Goal: Check status: Check status

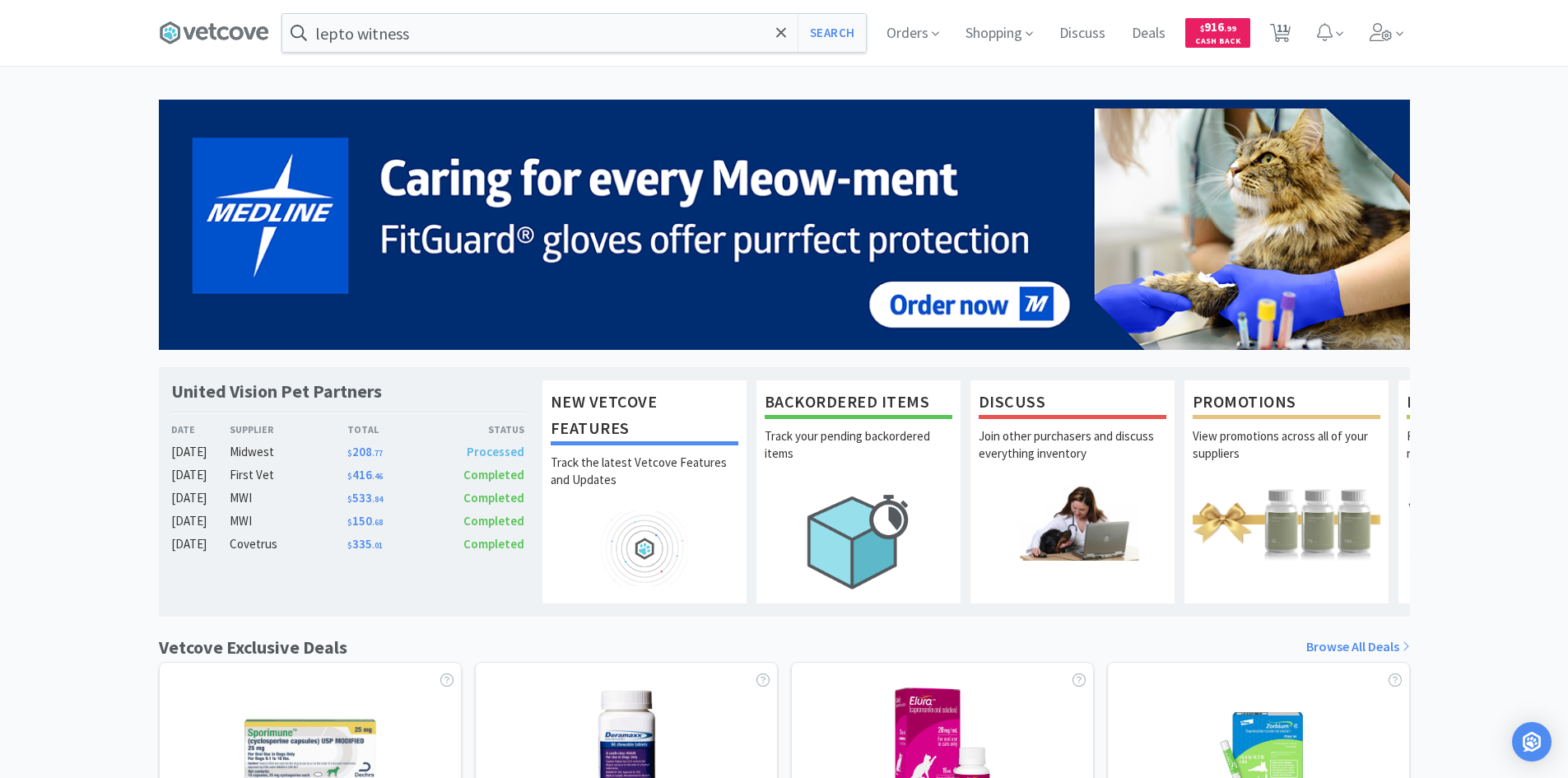
click at [923, 33] on span "Orders" at bounding box center [913, 33] width 66 height 66
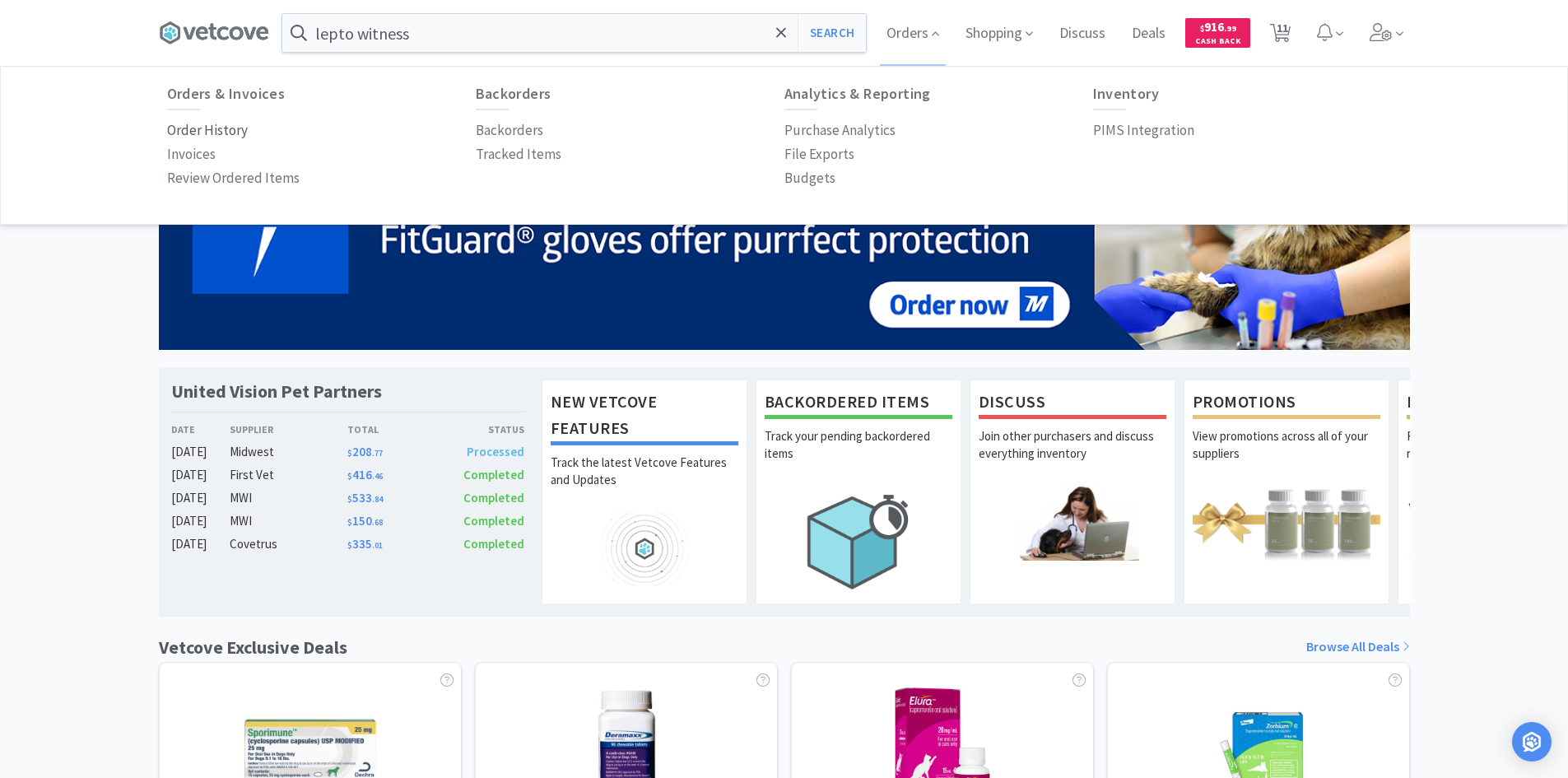
click at [223, 129] on p "Order History" at bounding box center [207, 130] width 80 height 22
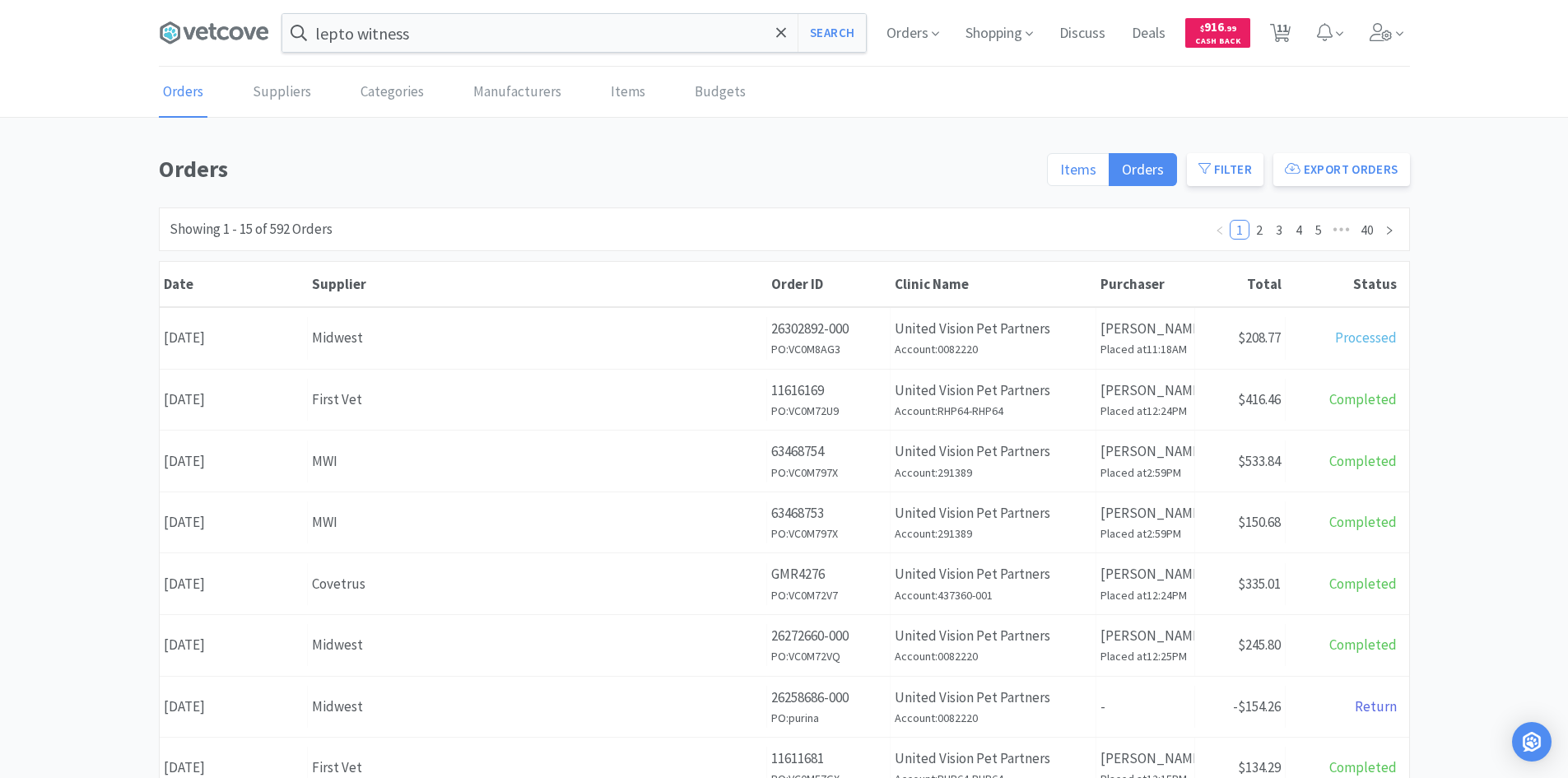
click at [1078, 180] on label "Items" at bounding box center [1078, 169] width 63 height 33
click at [1060, 174] on input "Items" at bounding box center [1060, 174] width 0 height 0
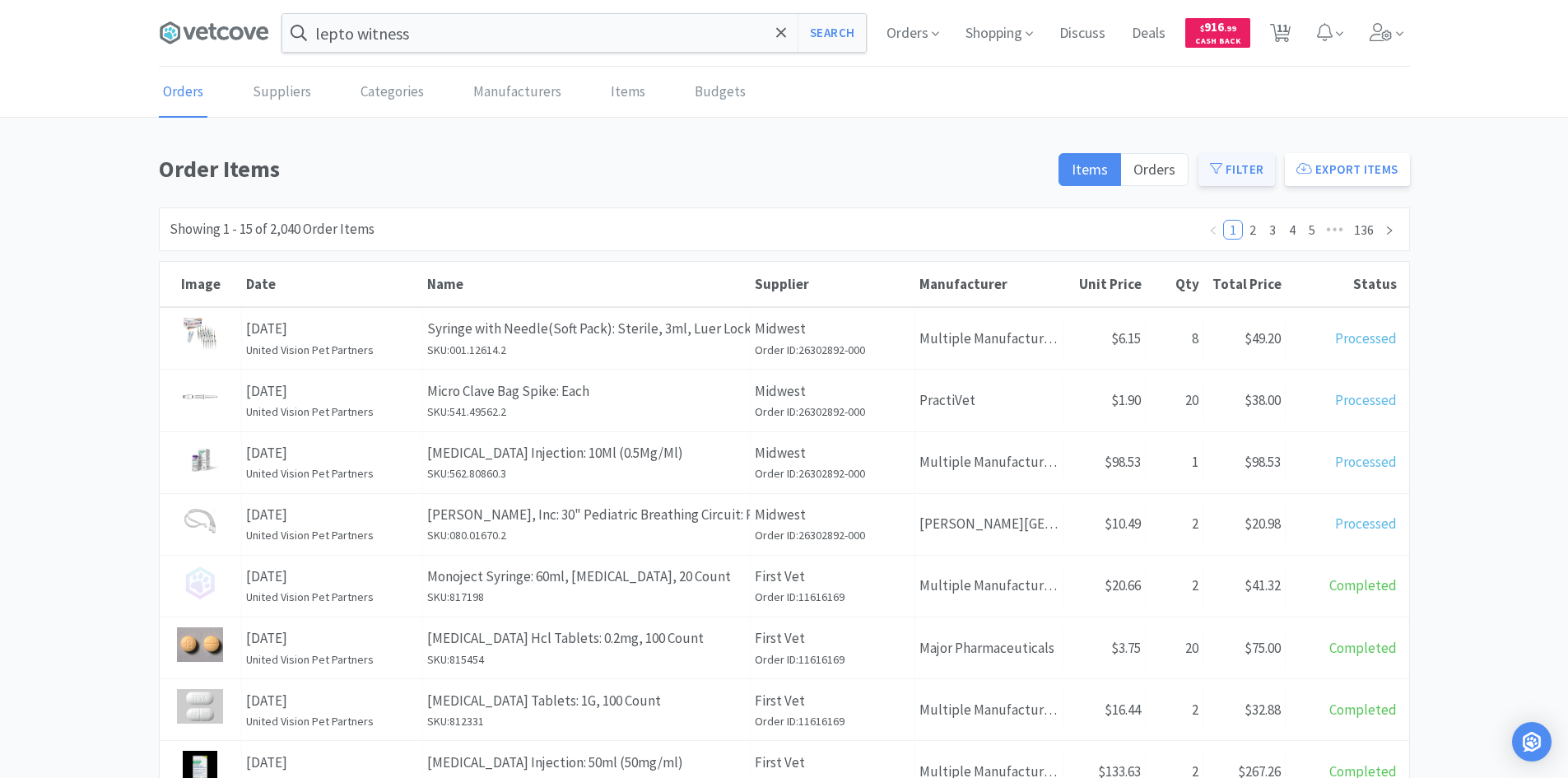
click at [1221, 177] on button "Filter" at bounding box center [1236, 169] width 77 height 33
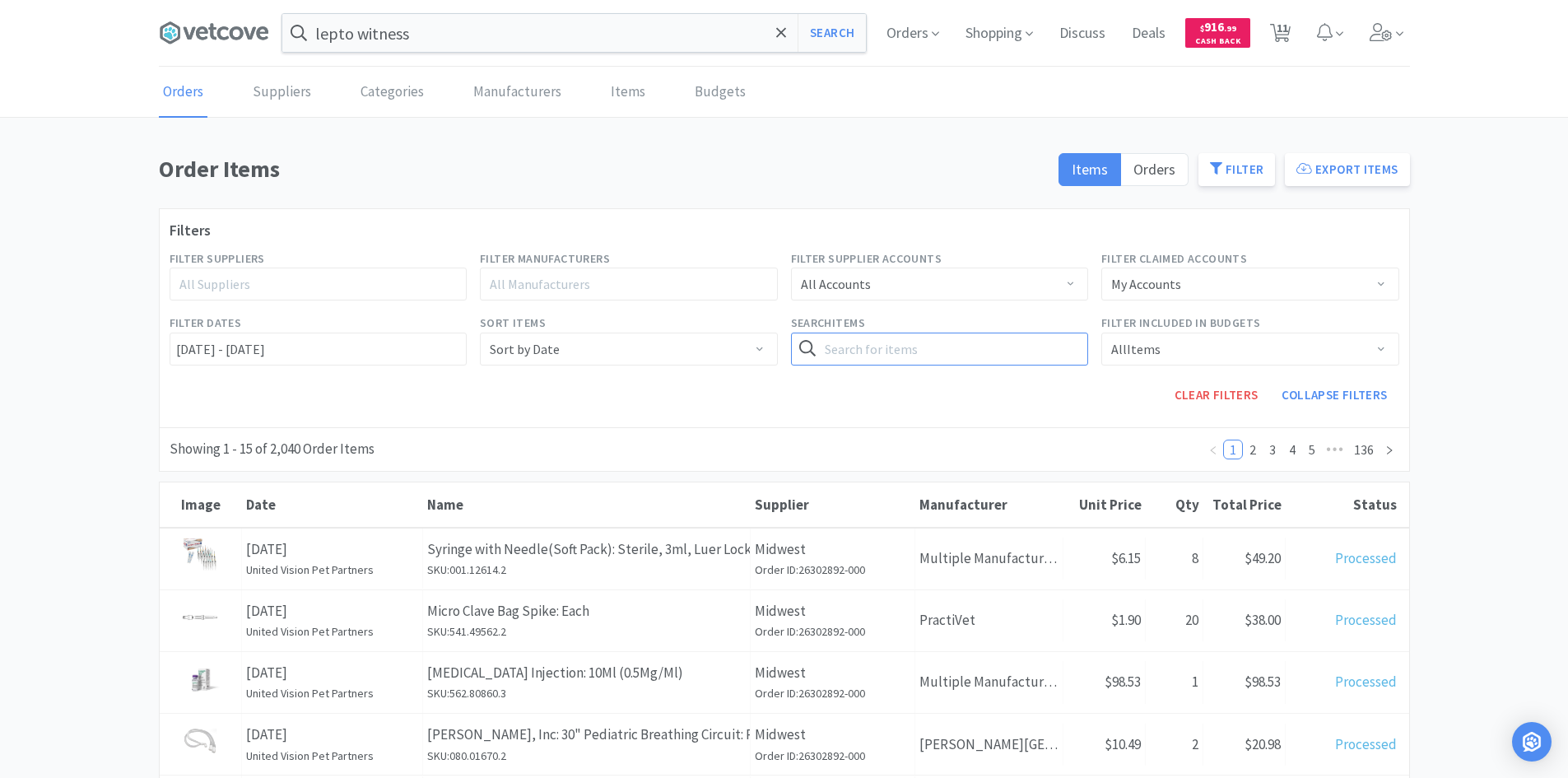
click at [889, 350] on input "text" at bounding box center [940, 348] width 298 height 33
type input "bucket"
click at [1020, 332] on button "Search" at bounding box center [1054, 348] width 68 height 33
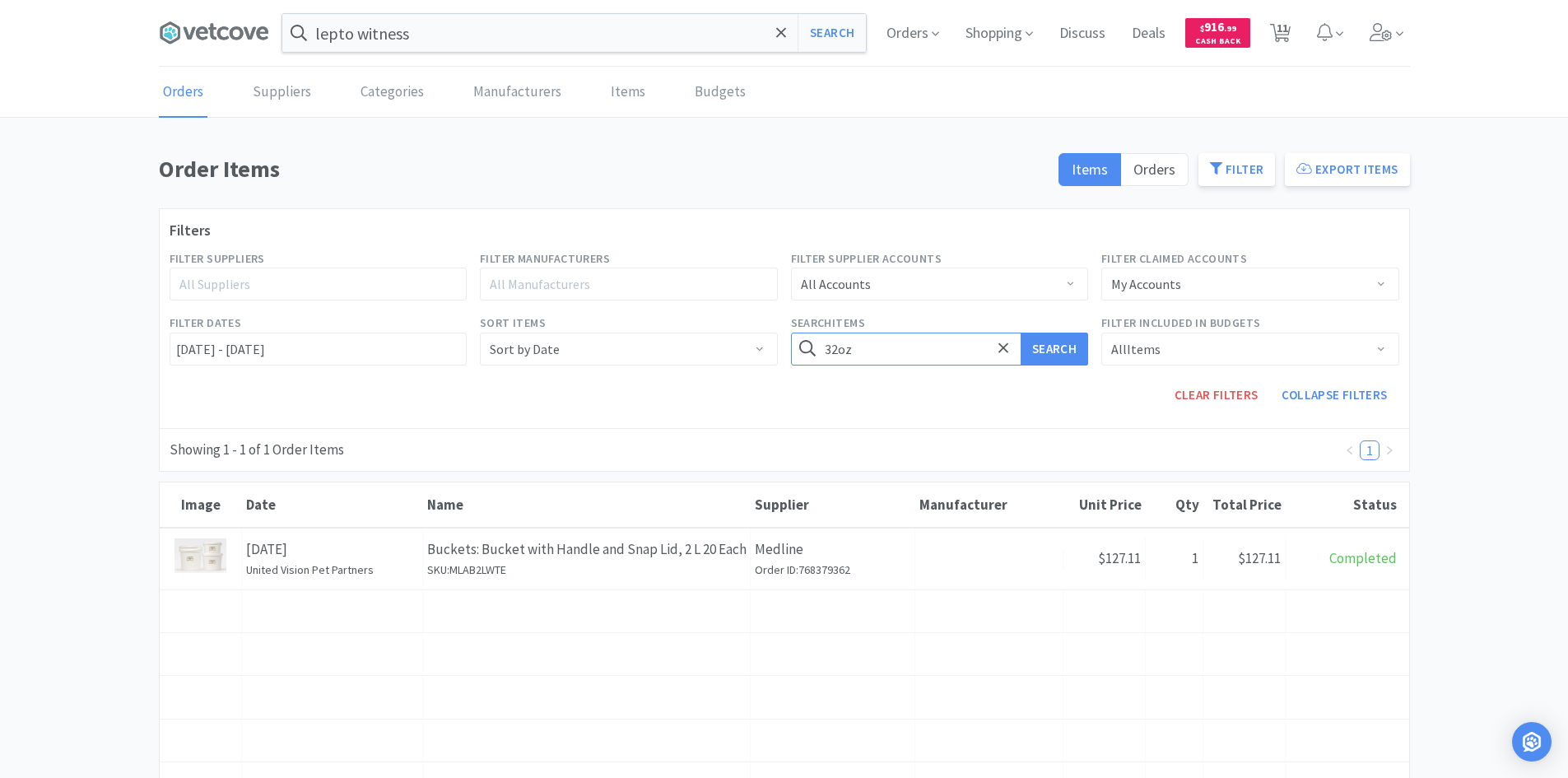
type input "32oz"
click at [1020, 332] on button "Search" at bounding box center [1054, 348] width 68 height 33
click at [870, 358] on input "32oz" at bounding box center [940, 348] width 298 height 33
type input "j"
type input "[MEDICAL_DATA]"
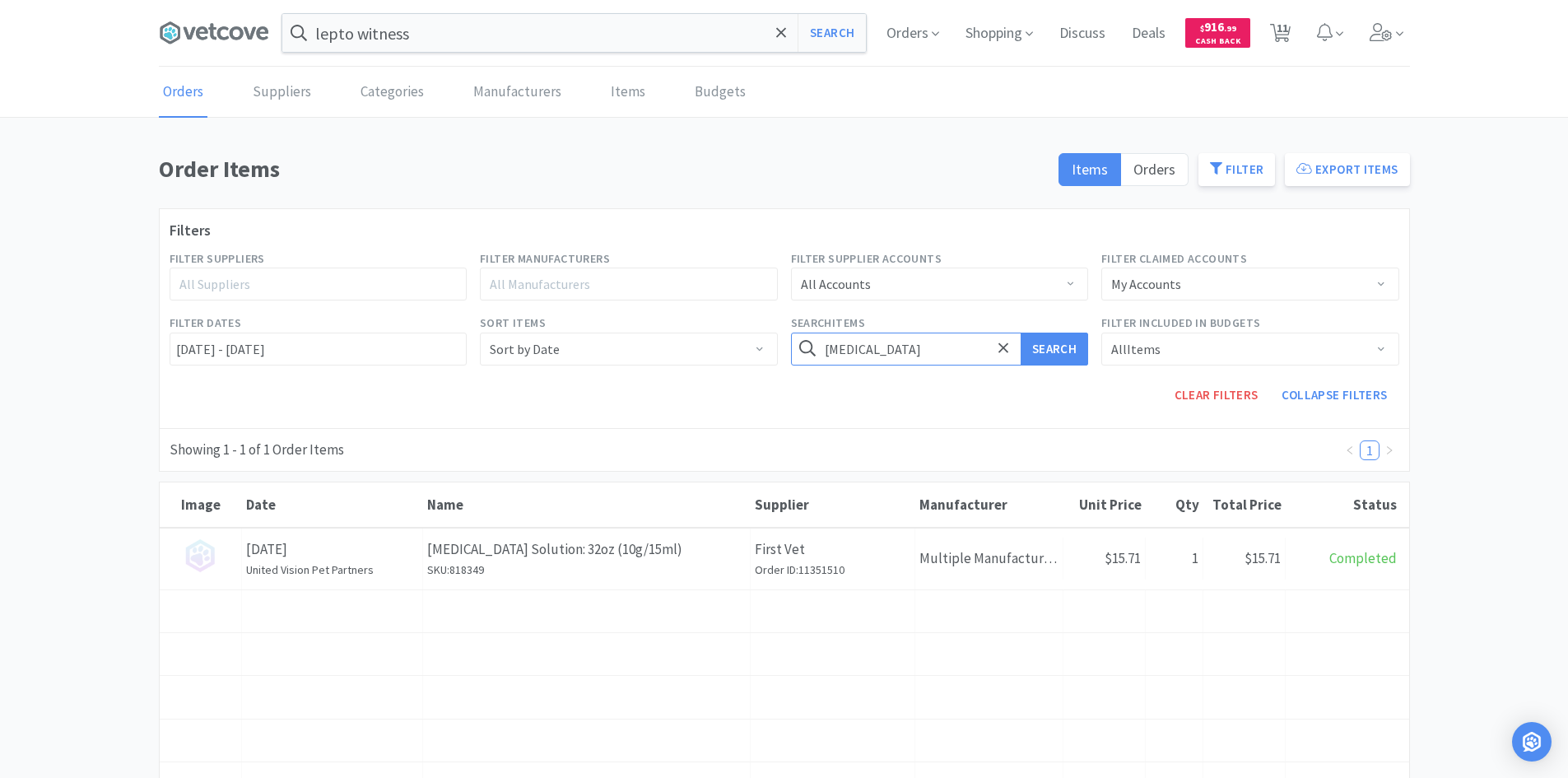
click at [1020, 332] on button "Search" at bounding box center [1054, 348] width 68 height 33
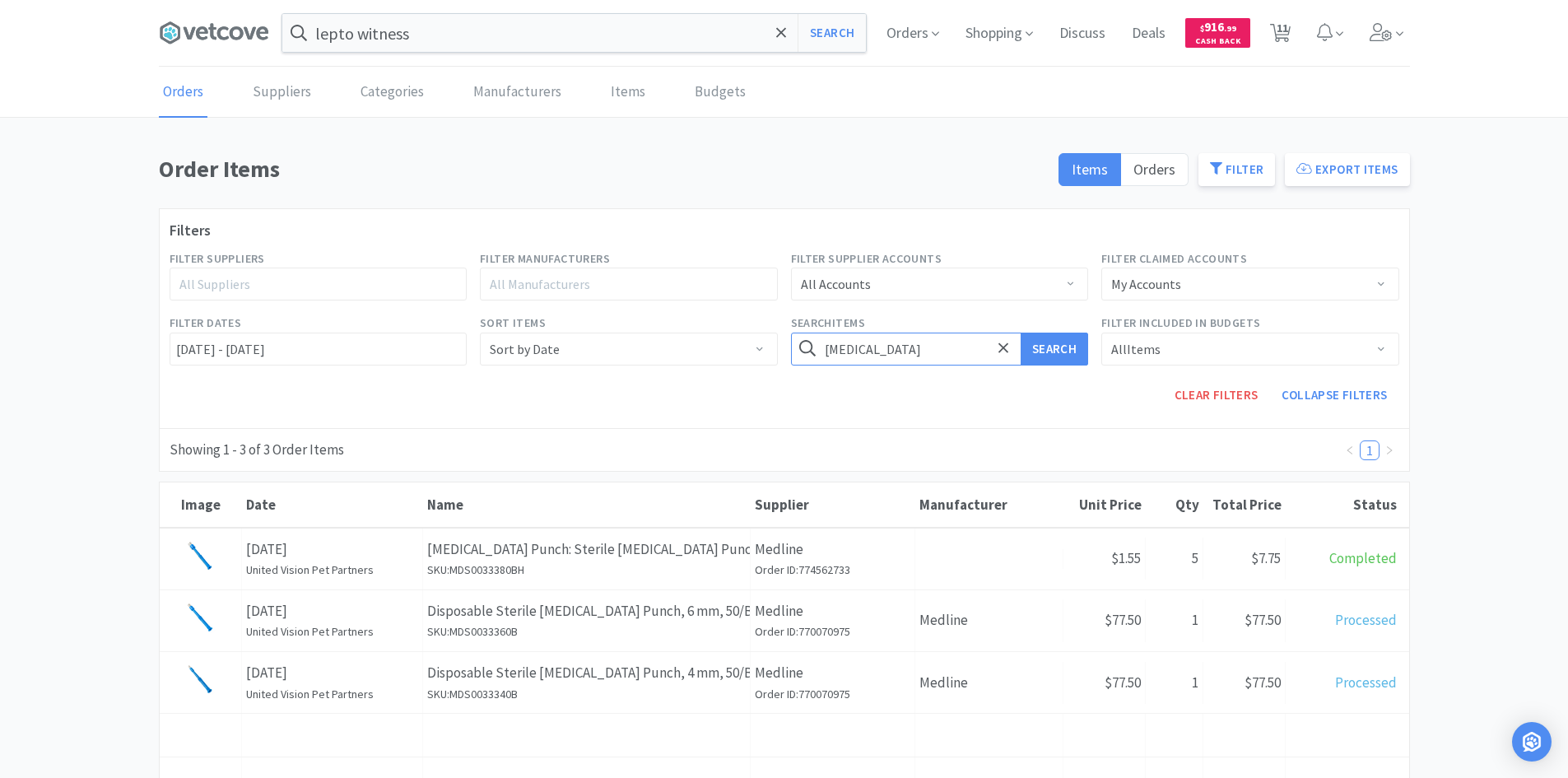
click at [884, 354] on input "[MEDICAL_DATA]" at bounding box center [940, 348] width 298 height 33
type input "jar"
click at [1020, 332] on button "Search" at bounding box center [1054, 348] width 68 height 33
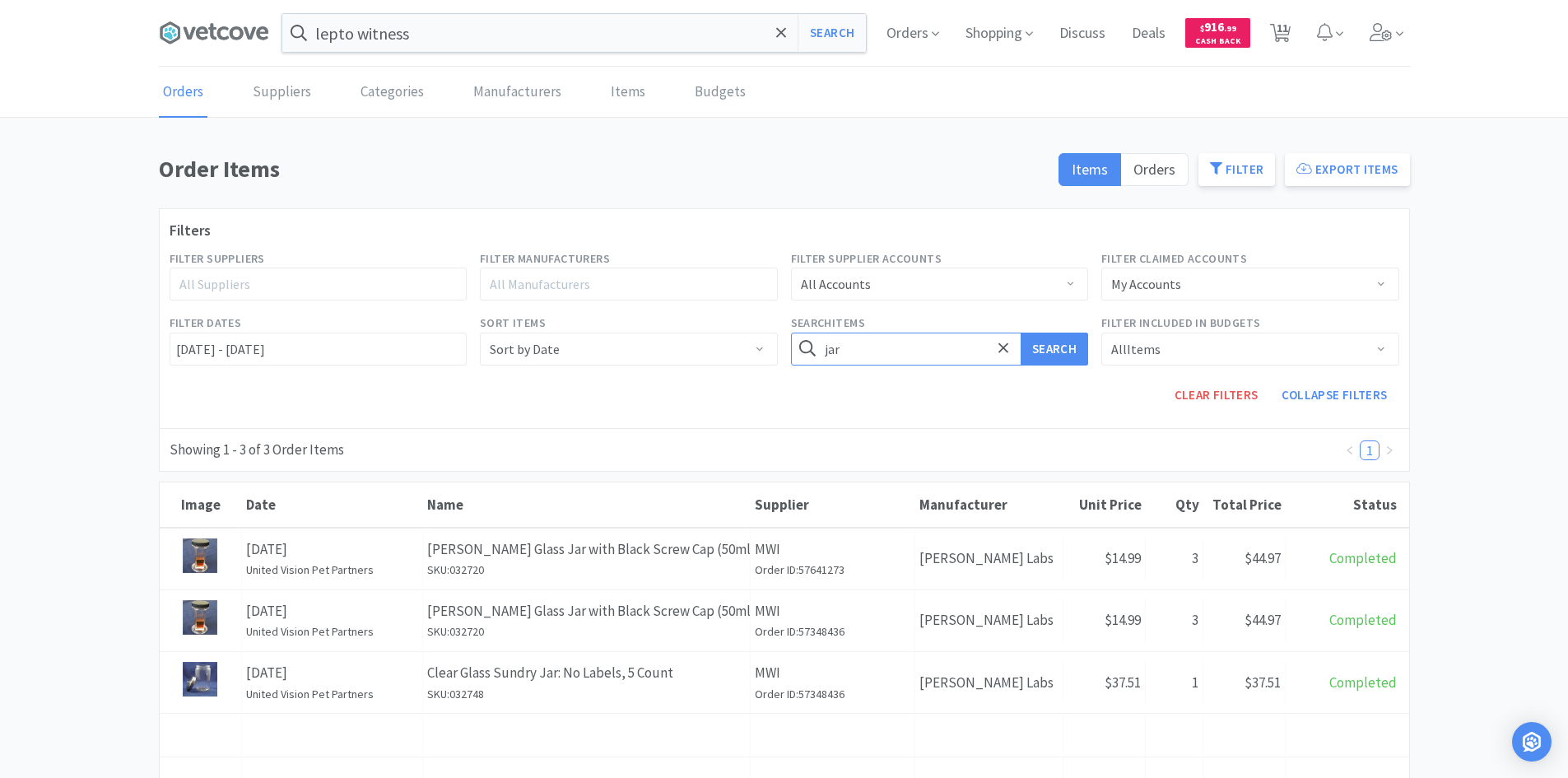
click at [884, 354] on input "jar" at bounding box center [940, 348] width 298 height 33
click at [871, 291] on div "All Accounts" at bounding box center [934, 283] width 267 height 31
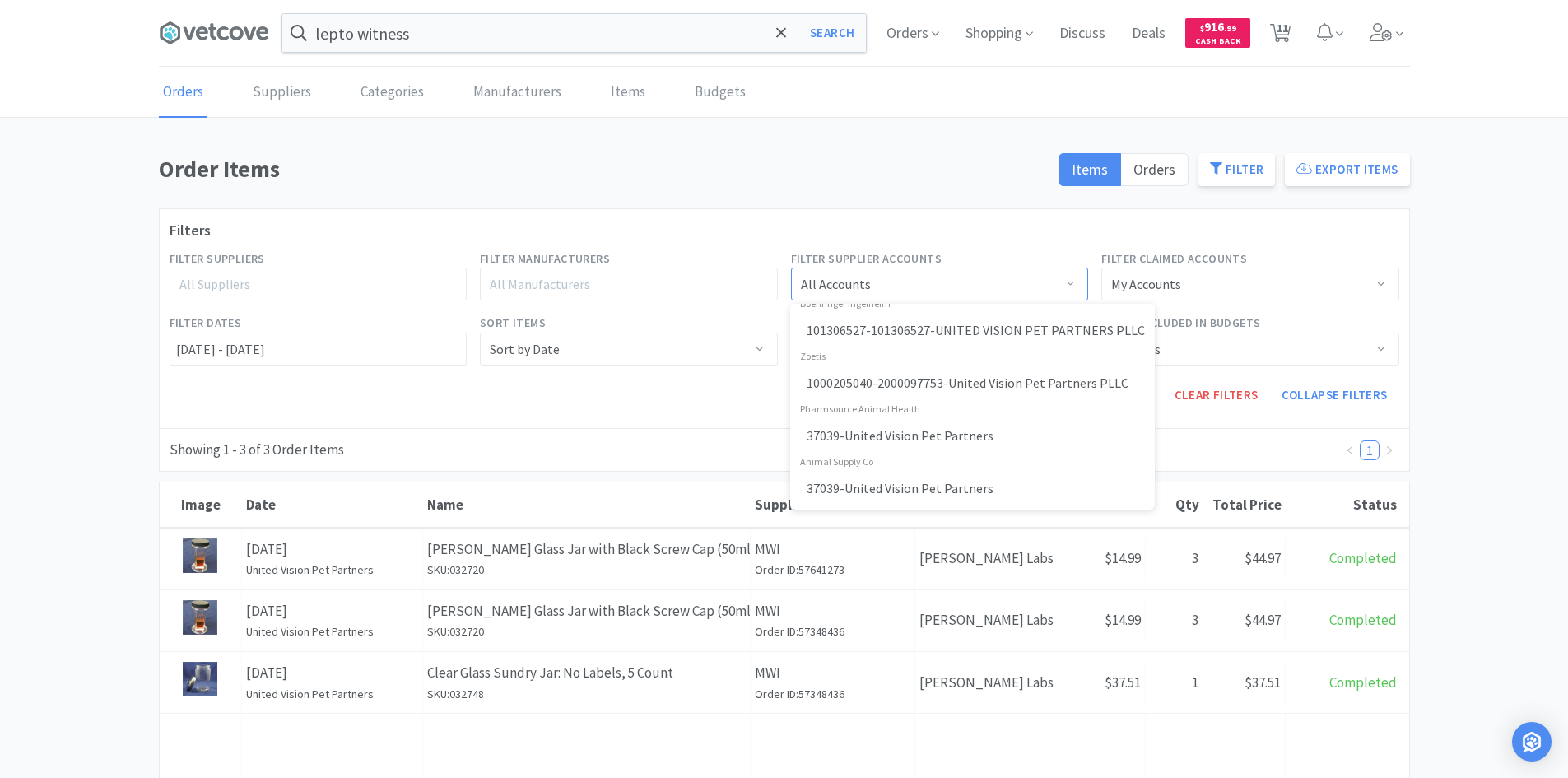
scroll to position [494, 0]
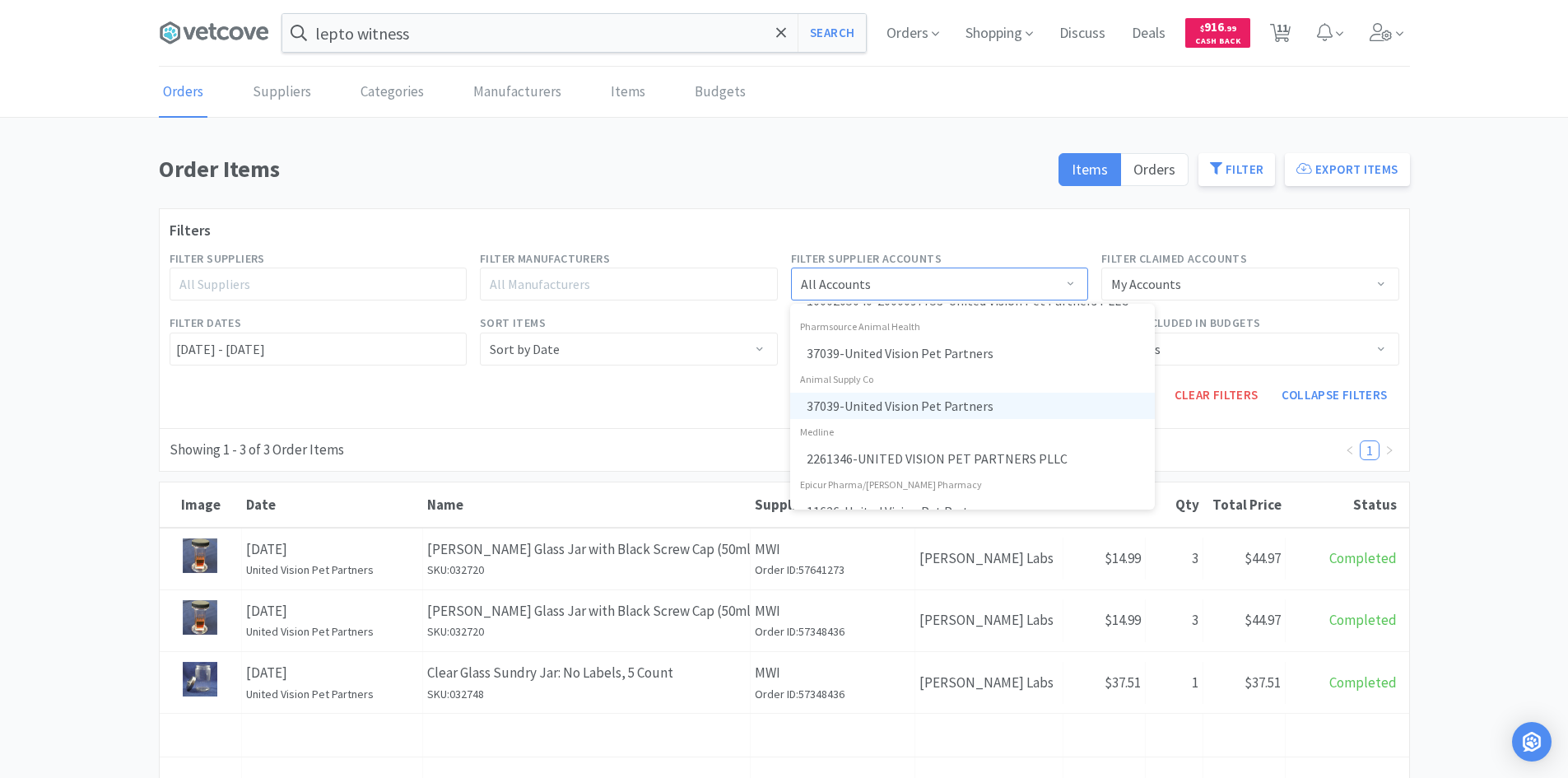
click at [940, 416] on li "37039 - United Vision Pet Partners" at bounding box center [972, 405] width 364 height 26
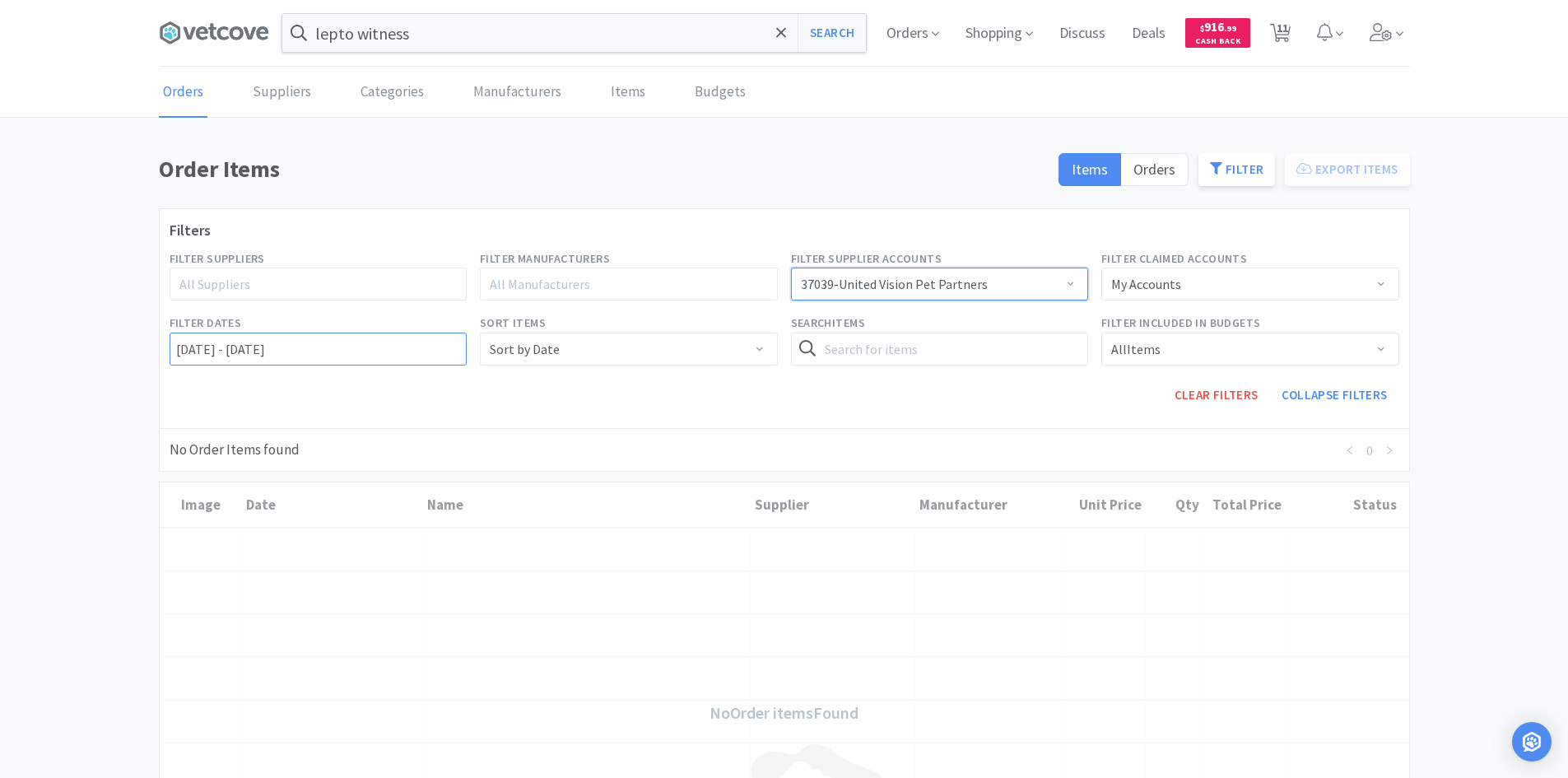
click at [344, 364] on input "[DATE] - [DATE]" at bounding box center [319, 348] width 298 height 33
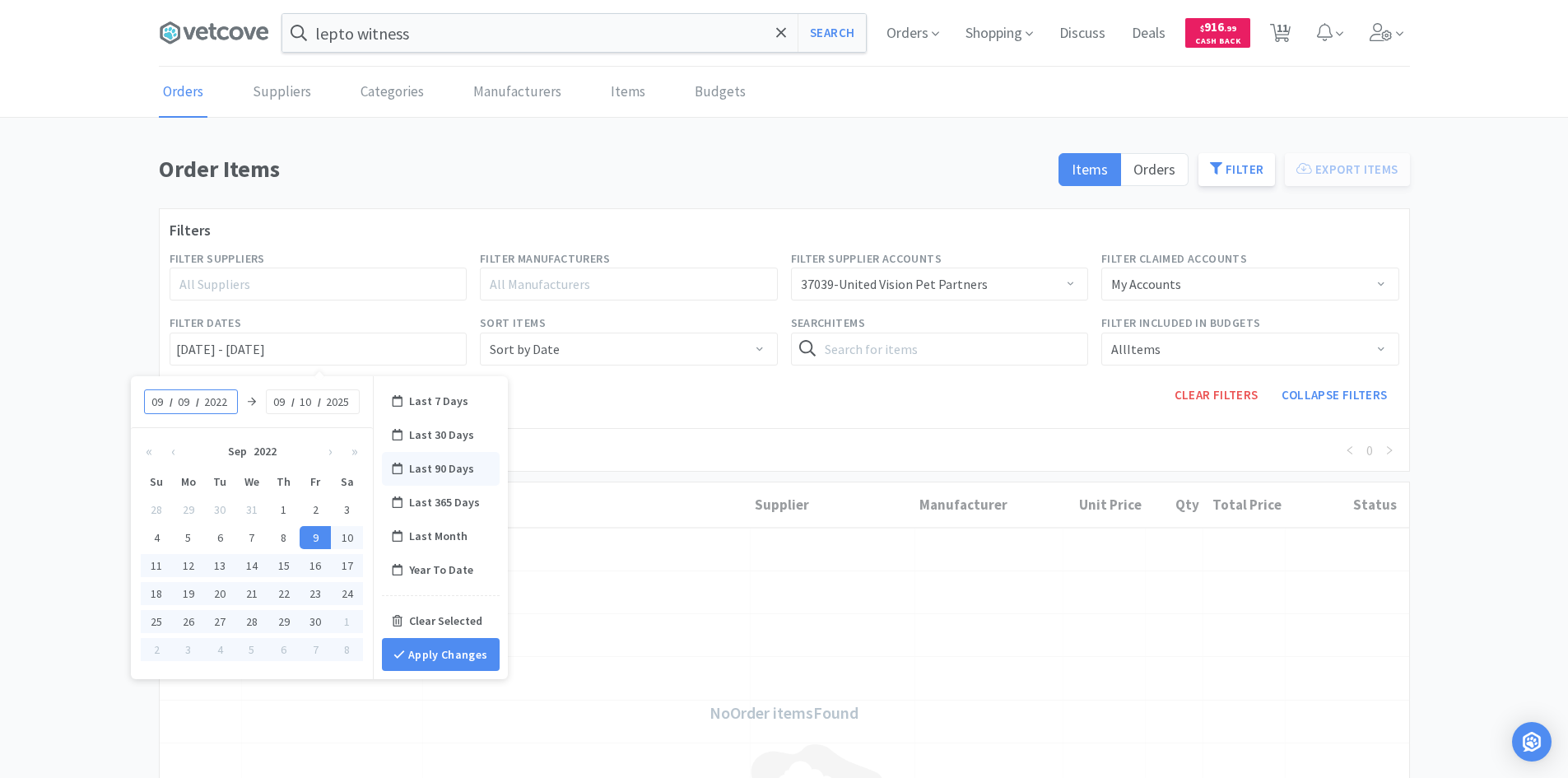
click at [445, 474] on div "Last 90 Days" at bounding box center [440, 468] width 117 height 34
type input "Last 90 Days"
type input "06"
type input "11"
type input "2025"
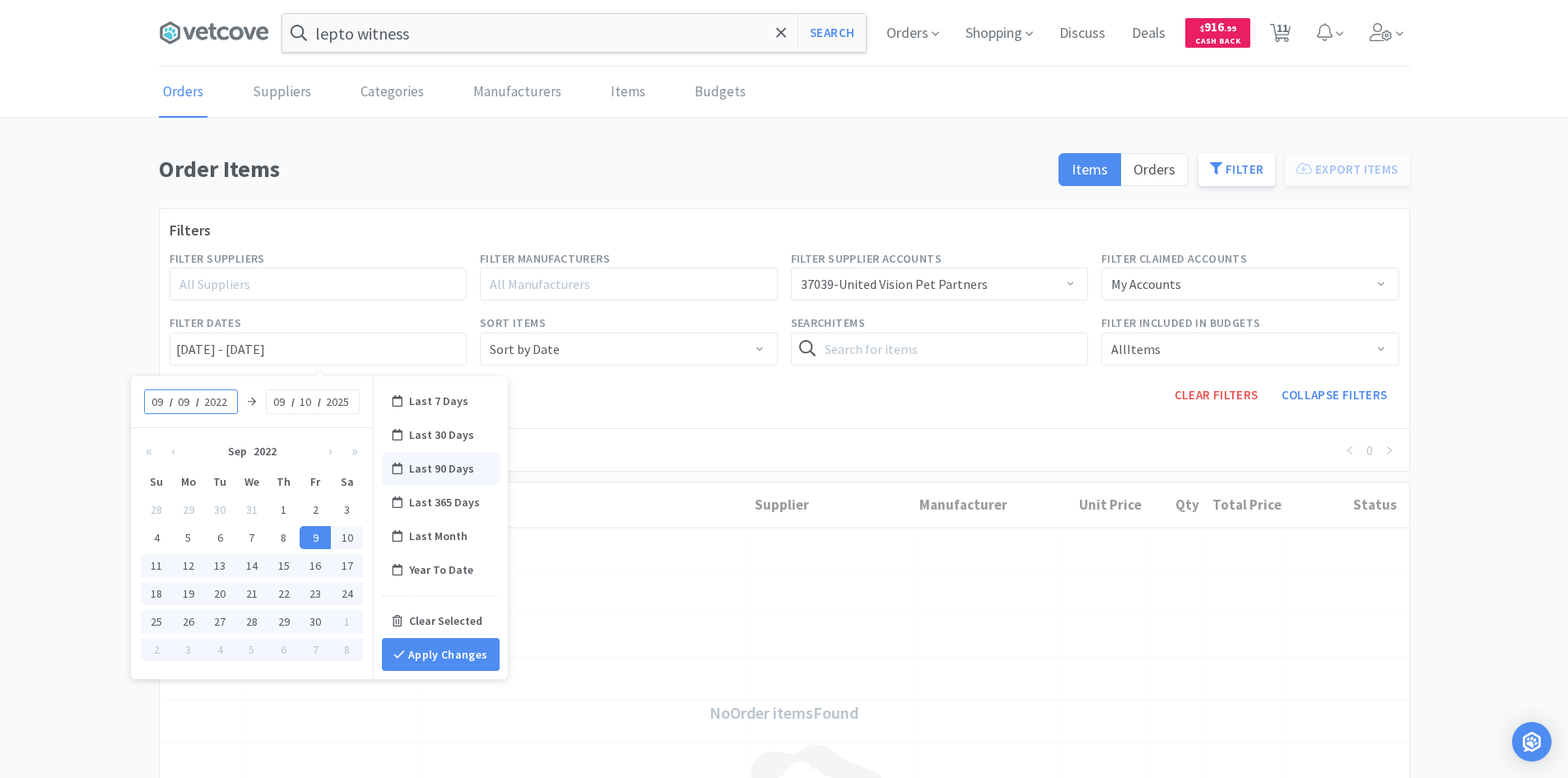
type input "09"
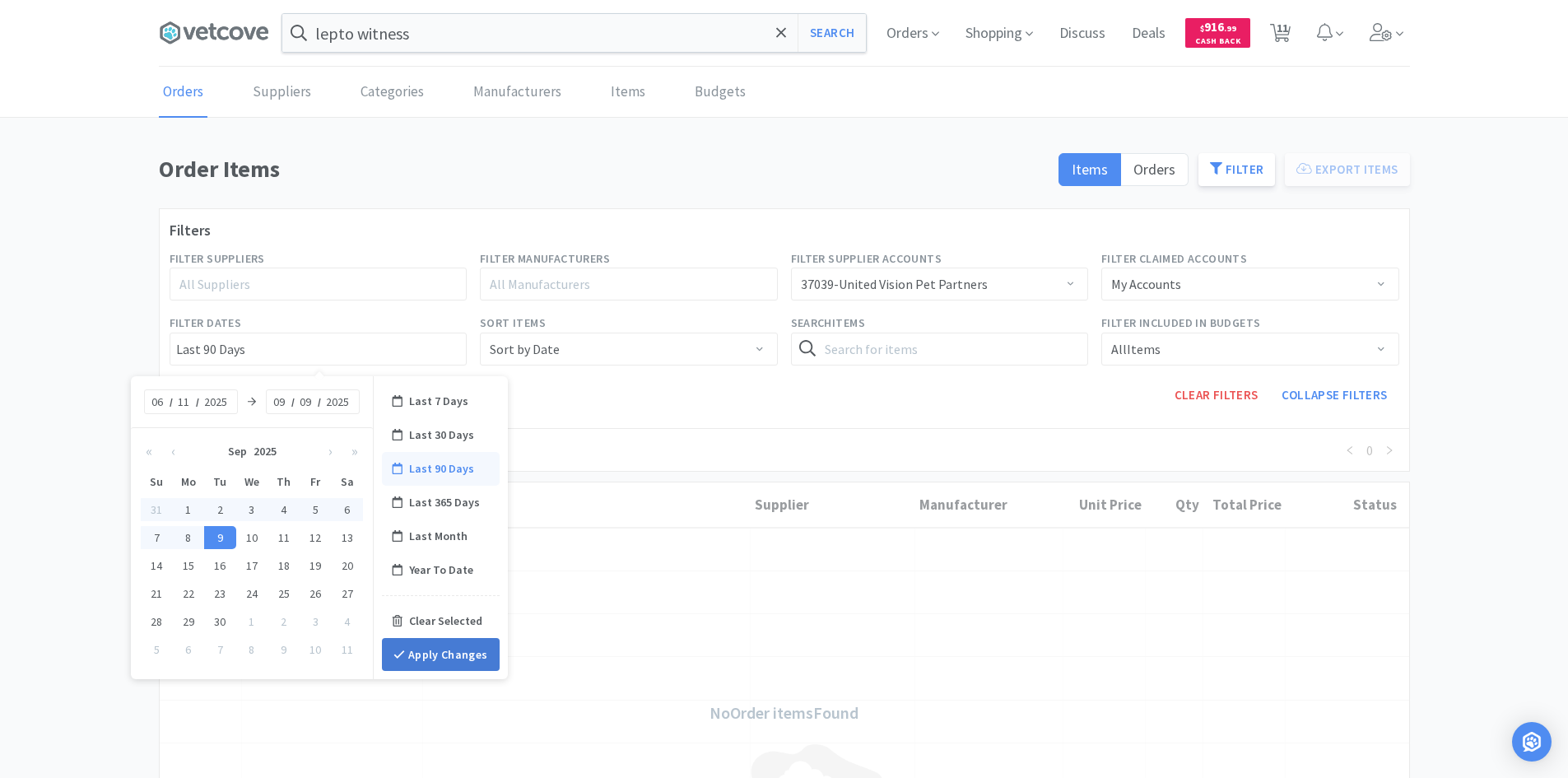
click at [427, 651] on button "Apply Changes" at bounding box center [440, 655] width 117 height 33
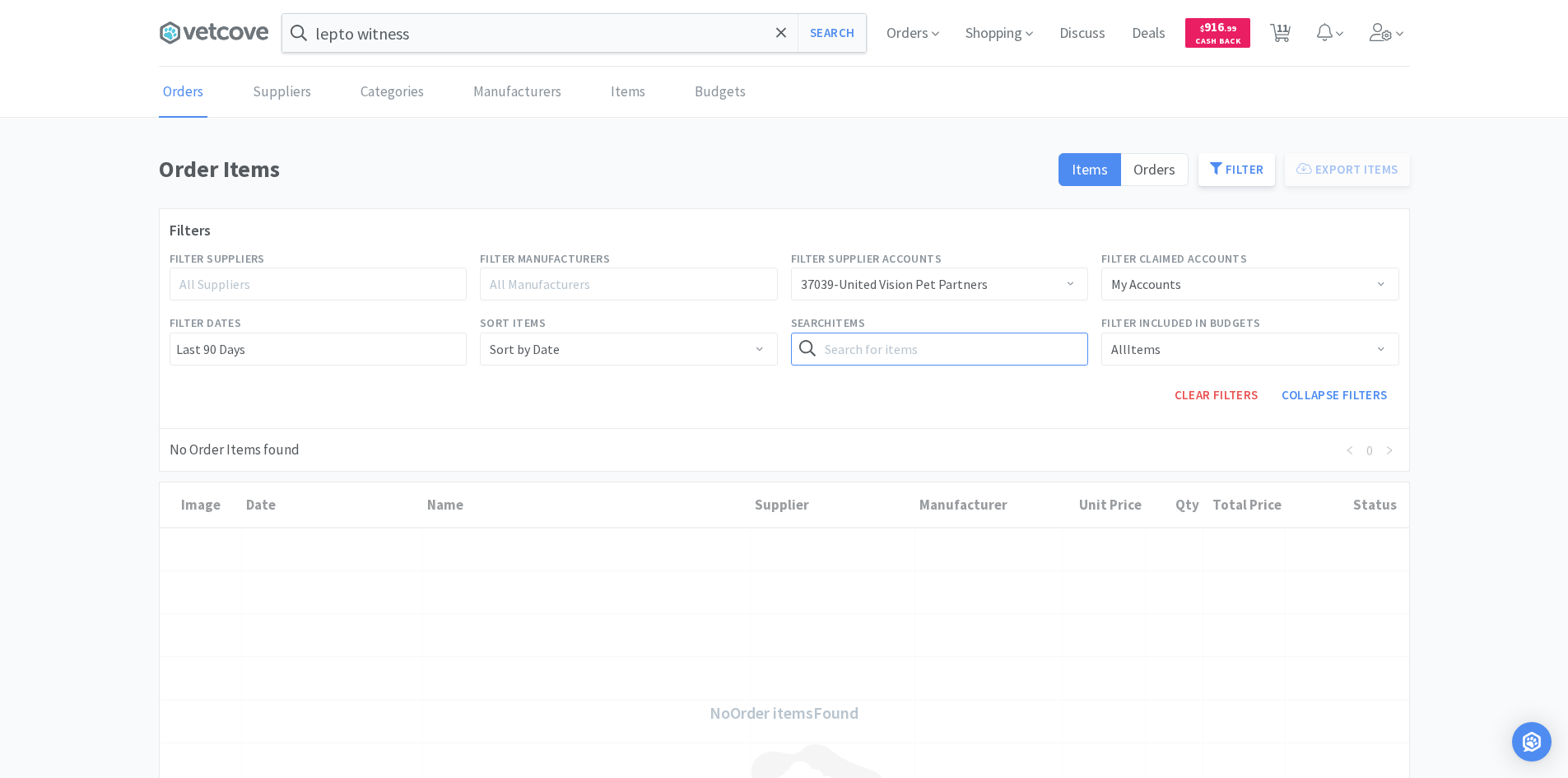
click at [906, 358] on input "text" at bounding box center [940, 348] width 298 height 33
click at [930, 276] on div "37039 - United Vision Pet Partners" at bounding box center [893, 283] width 187 height 31
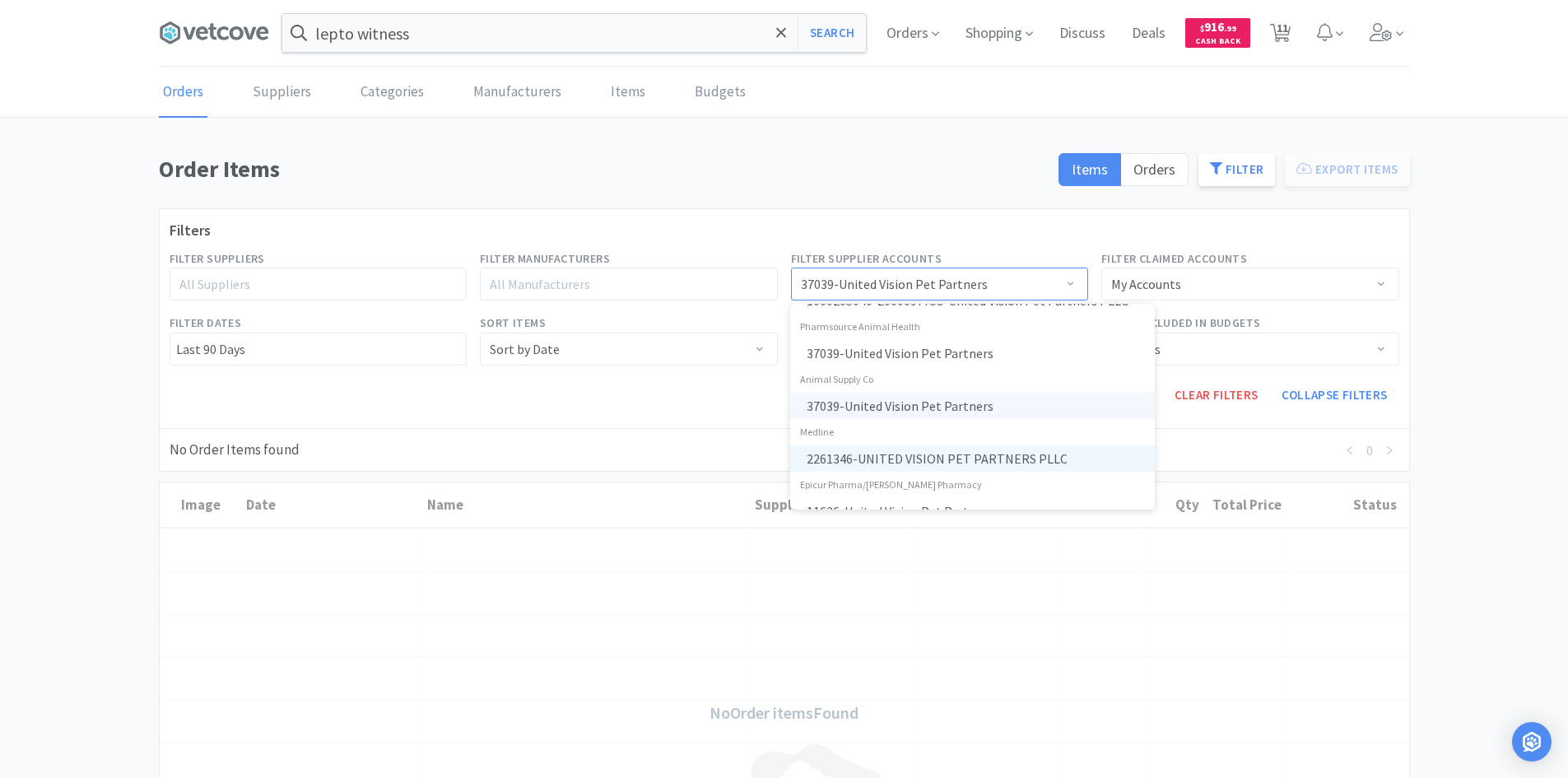
click at [830, 457] on li "2261346 - UNITED VISION PET PARTNERS PLLC" at bounding box center [972, 458] width 364 height 26
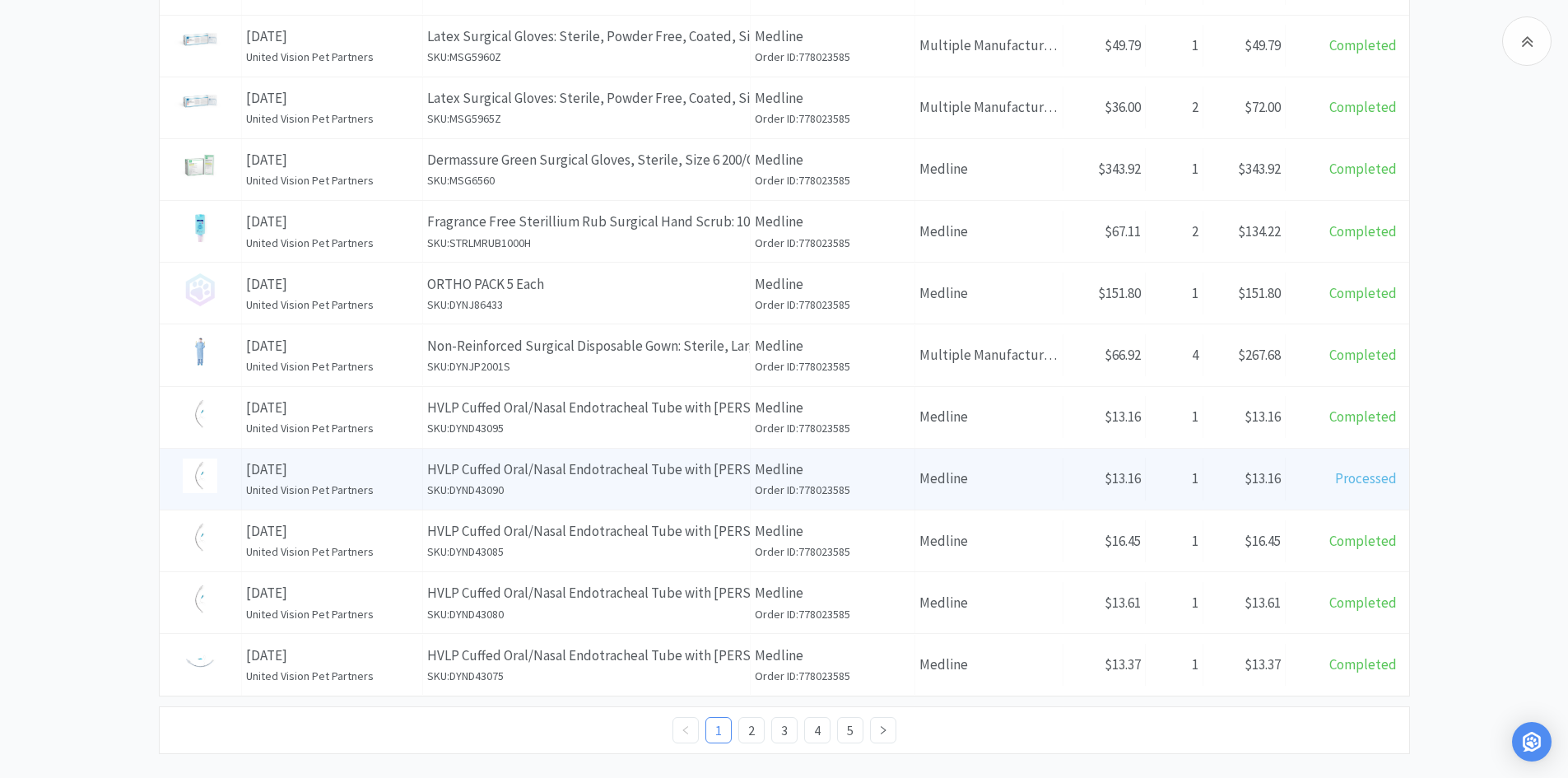
scroll to position [786, 0]
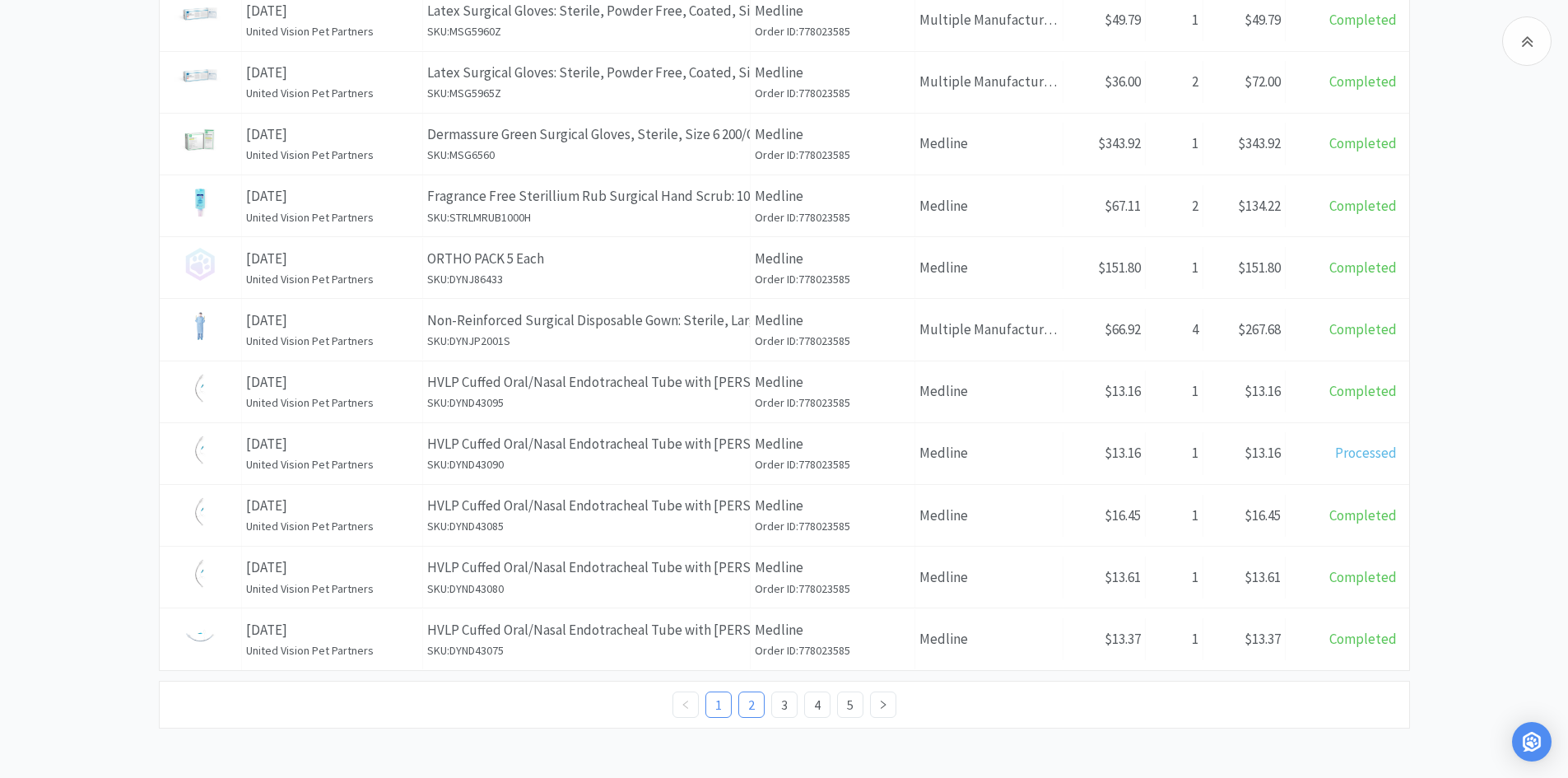
click at [745, 702] on link "2" at bounding box center [751, 704] width 25 height 25
